Goal: Information Seeking & Learning: Learn about a topic

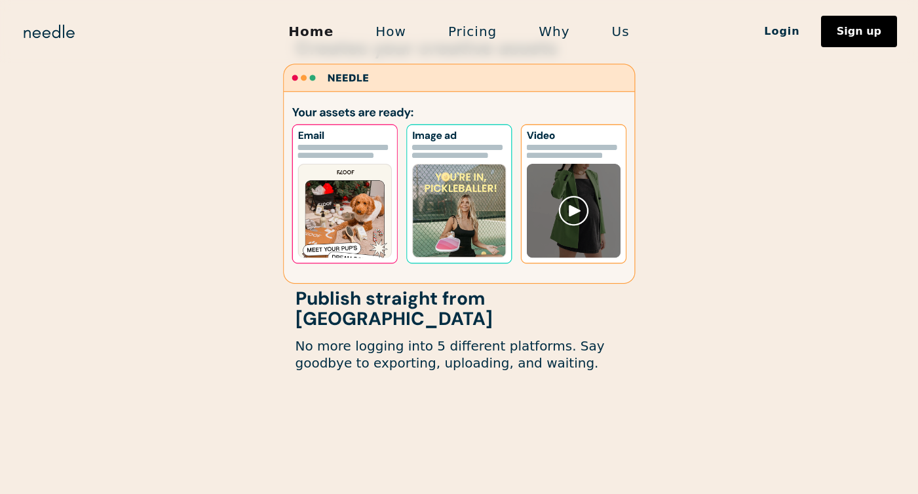
scroll to position [1907, 0]
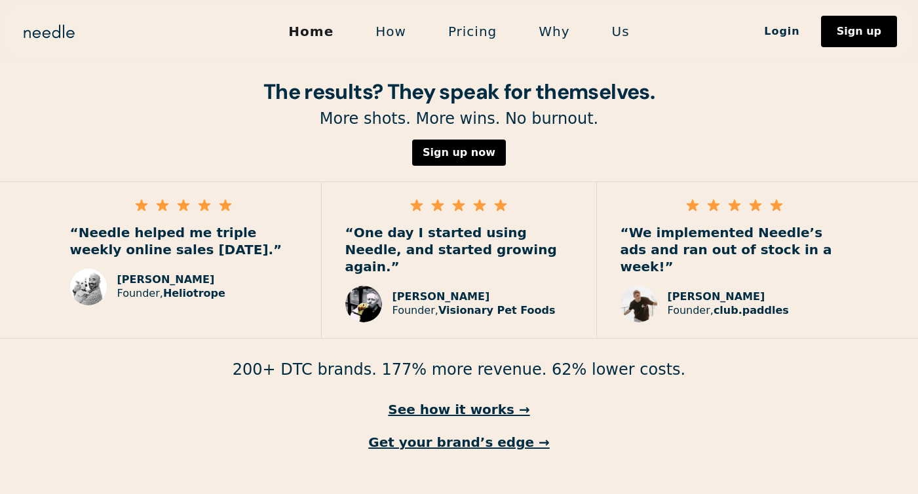
click at [398, 28] on link "How" at bounding box center [390, 32] width 73 height 28
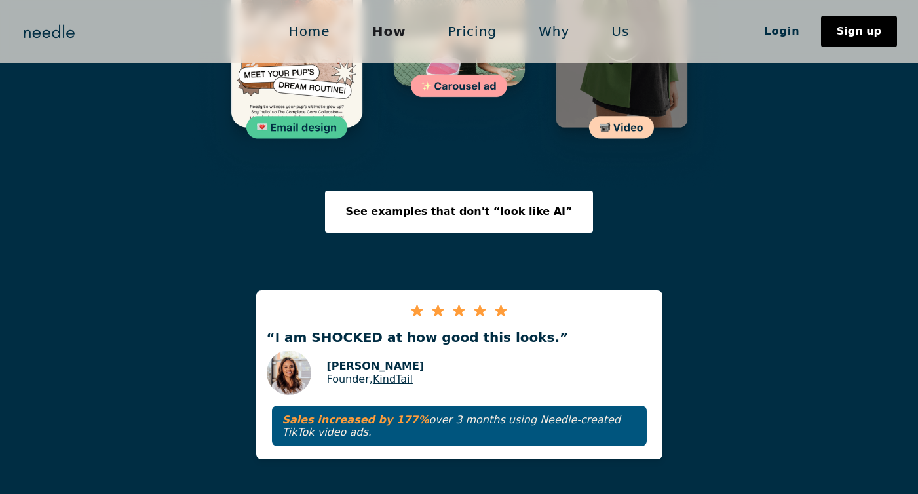
scroll to position [2156, 0]
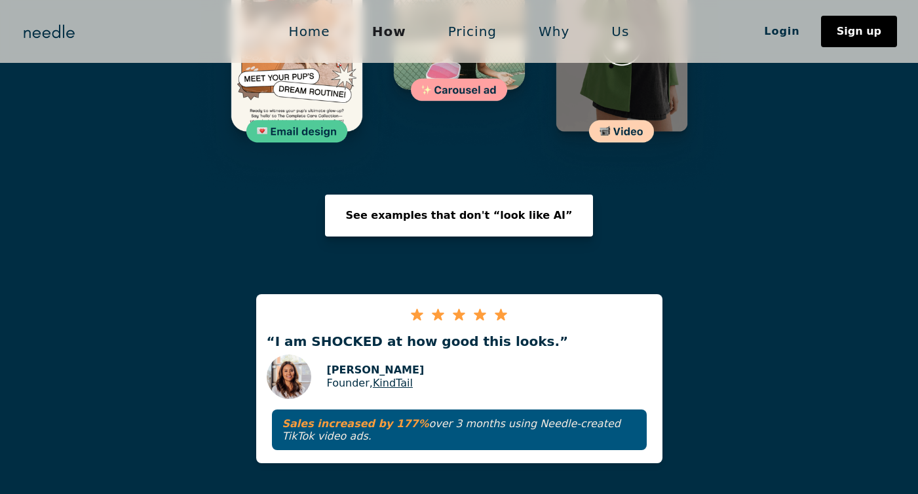
click at [513, 210] on div "See examples that don't “look like AI”" at bounding box center [459, 215] width 227 height 10
click at [312, 20] on link "Home" at bounding box center [309, 32] width 83 height 28
